Goal: Transaction & Acquisition: Purchase product/service

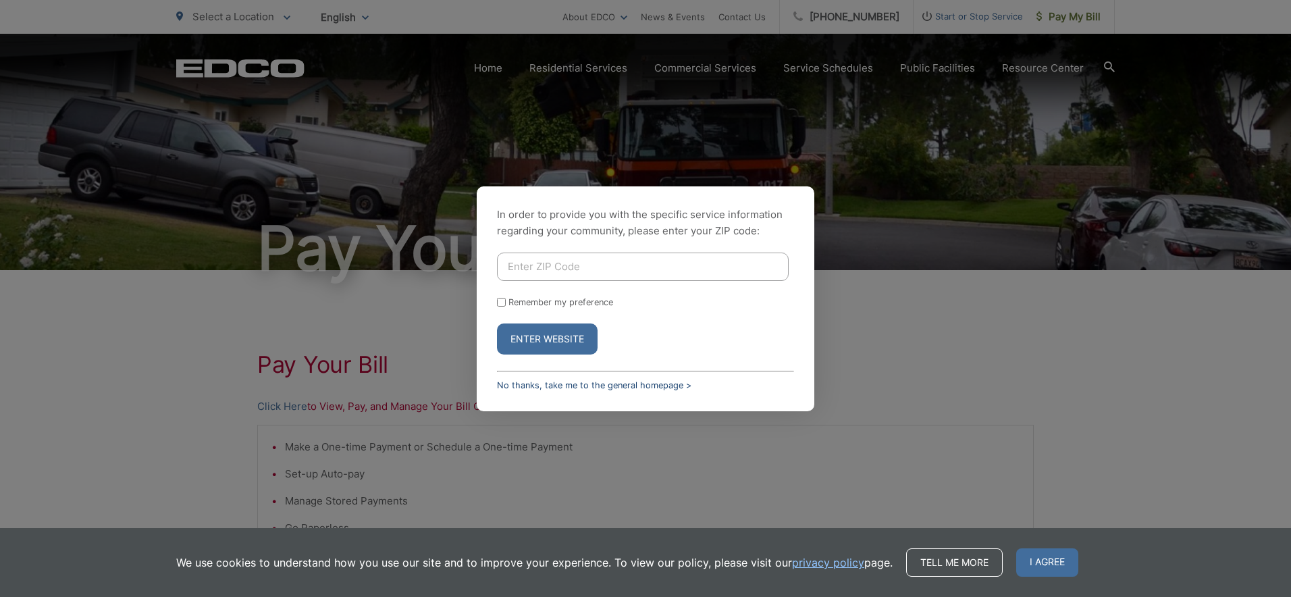
click at [581, 387] on link "No thanks, take me to the general homepage >" at bounding box center [594, 385] width 194 height 10
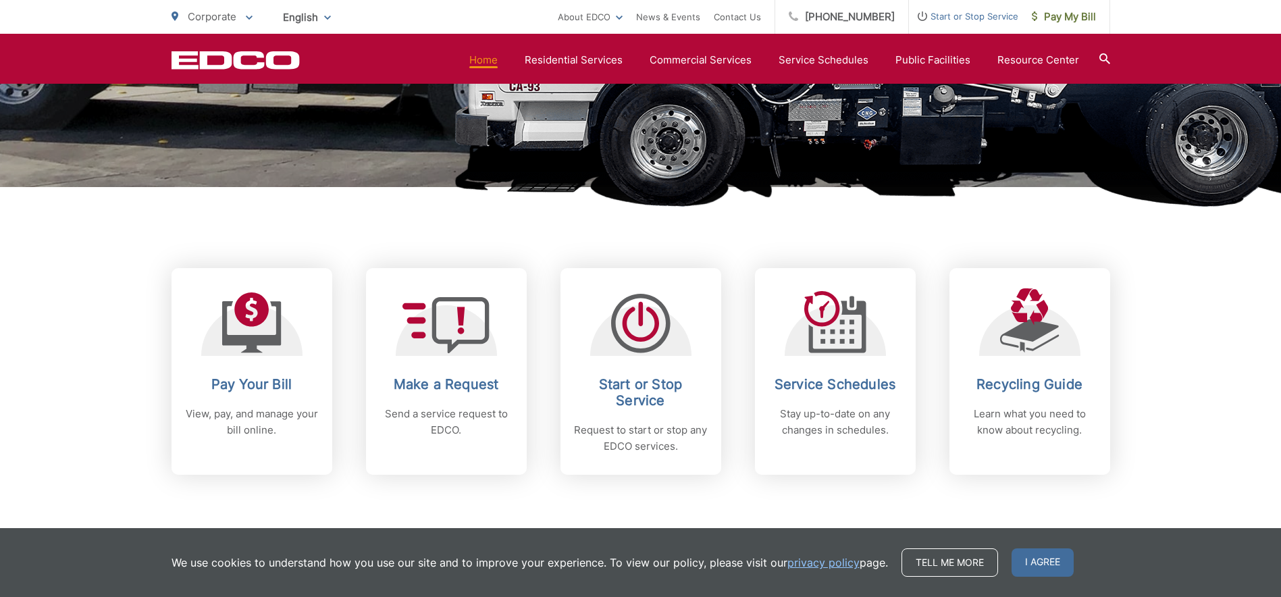
scroll to position [405, 0]
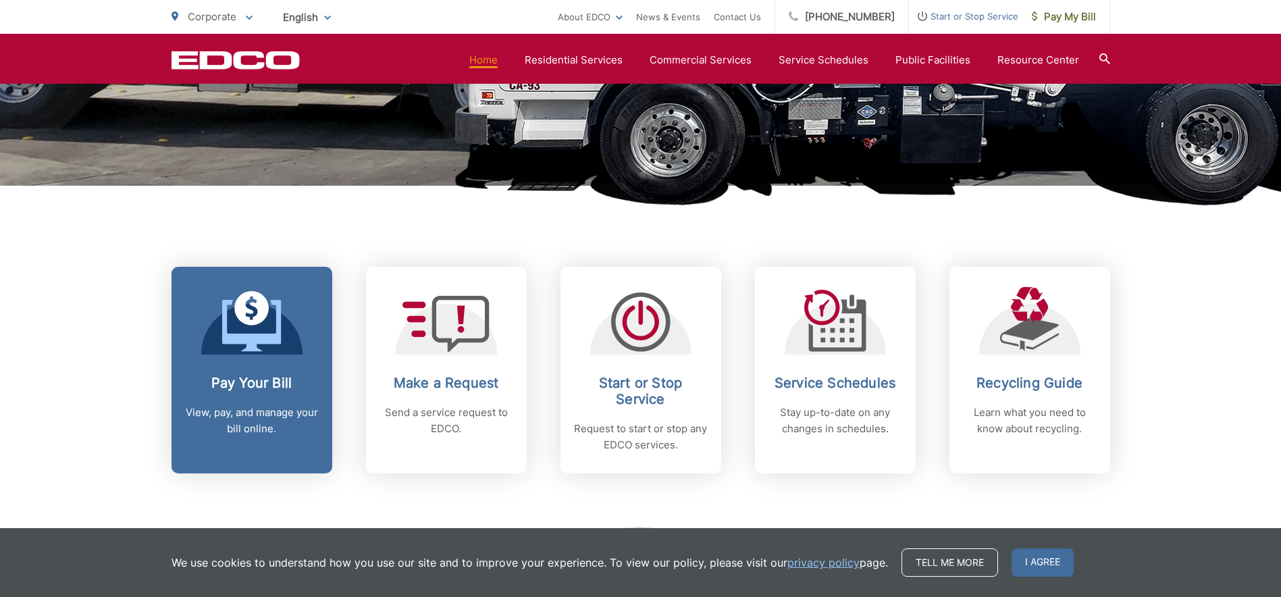
click at [265, 336] on icon at bounding box center [251, 325] width 59 height 51
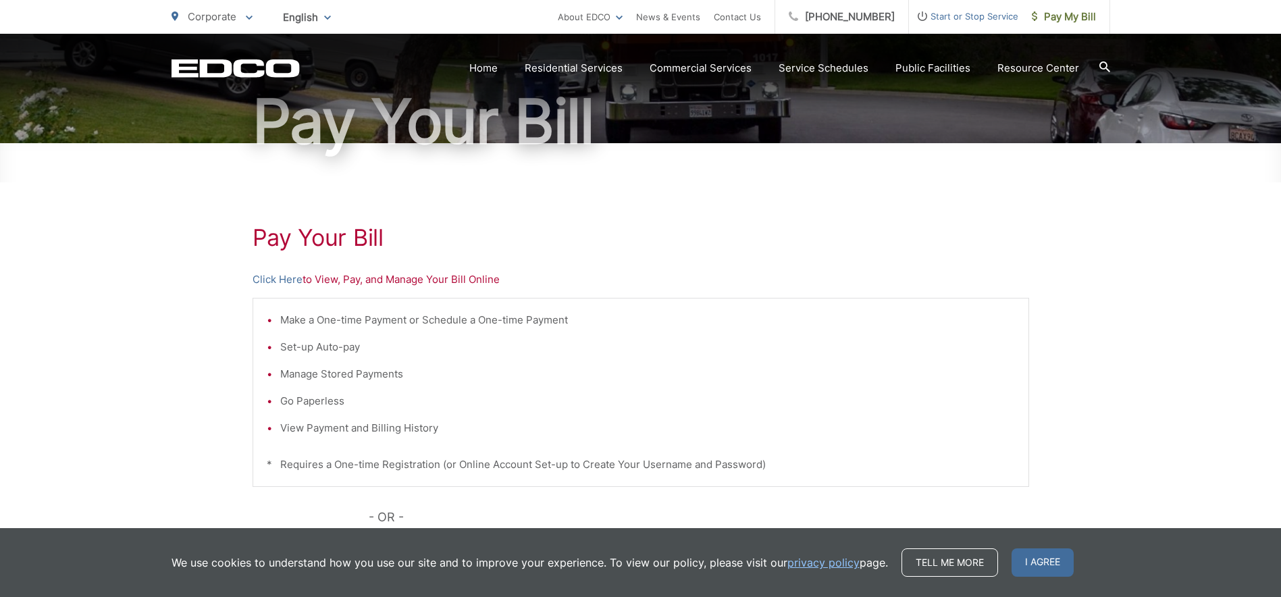
scroll to position [135, 0]
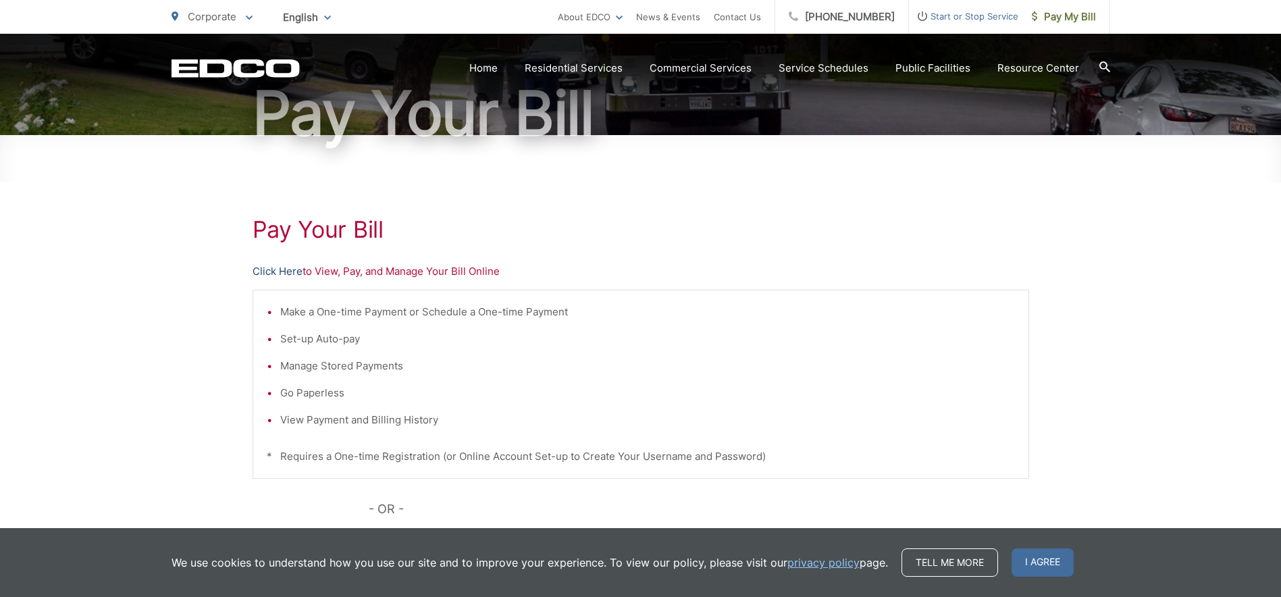
click at [282, 270] on link "Click Here" at bounding box center [278, 271] width 50 height 16
